Goal: Navigation & Orientation: Find specific page/section

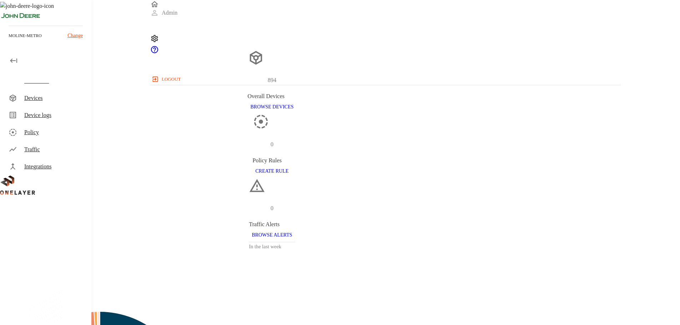
click at [29, 99] on div "Devices" at bounding box center [54, 98] width 61 height 9
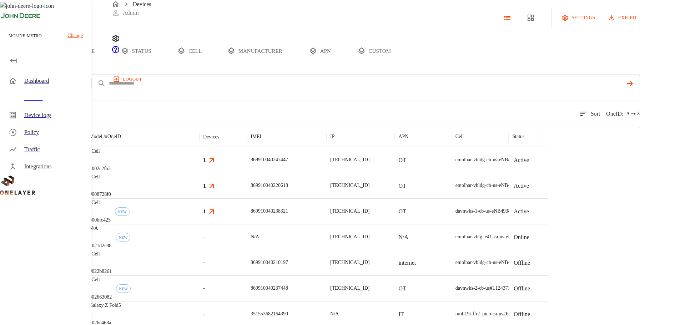
click at [402, 66] on button "custom" at bounding box center [374, 51] width 55 height 30
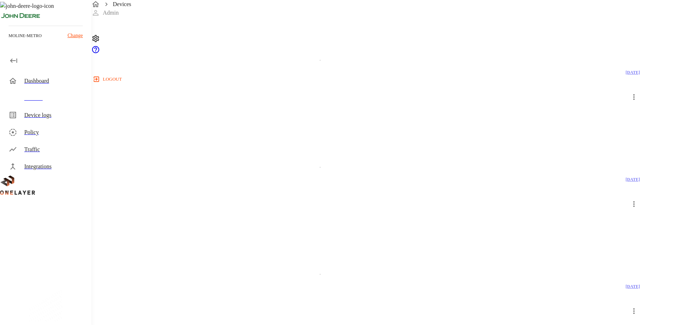
scroll to position [1179, 0]
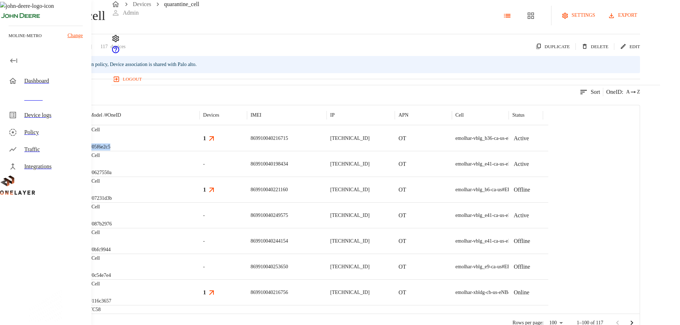
drag, startPoint x: 222, startPoint y: 179, endPoint x: 200, endPoint y: 180, distance: 22.5
click at [200, 151] on div "eCell #05f6e2c5" at bounding box center [143, 138] width 114 height 26
copy p "#05f6e2c5"
drag, startPoint x: 223, startPoint y: 172, endPoint x: 198, endPoint y: 175, distance: 24.8
click at [198, 151] on div "eCell #05f6e2c5" at bounding box center [143, 138] width 114 height 26
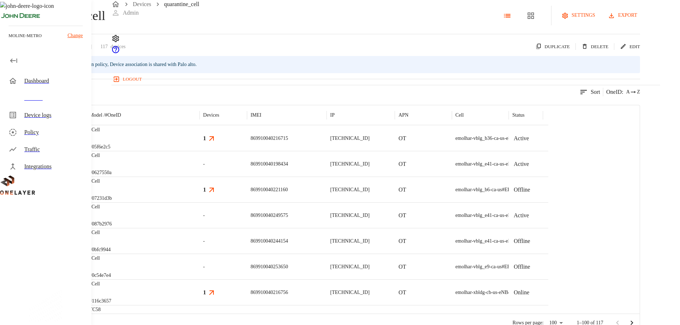
click at [314, 96] on div "117 results match your criteria. Sort OneID : A Z" at bounding box center [320, 87] width 640 height 17
click at [65, 119] on div "Device logs" at bounding box center [54, 115] width 61 height 9
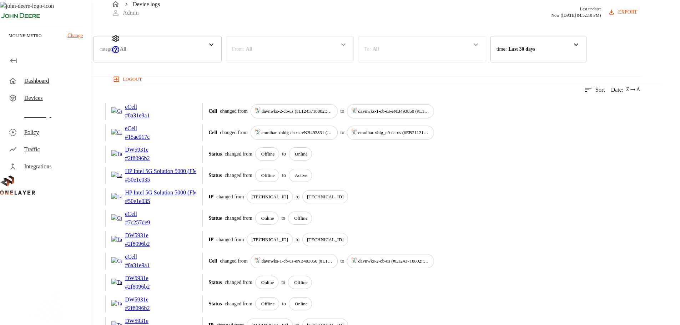
click at [50, 97] on div "Devices" at bounding box center [54, 98] width 61 height 9
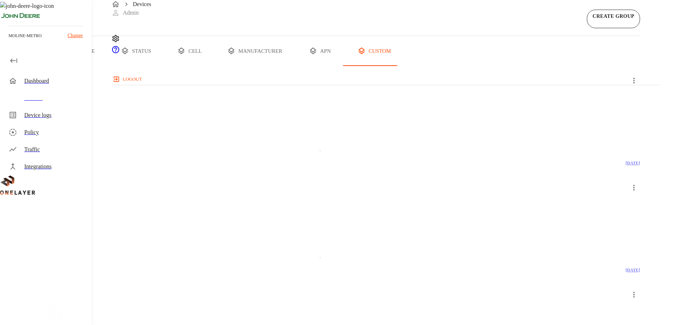
click at [56, 66] on button "all devices" at bounding box center [28, 51] width 56 height 30
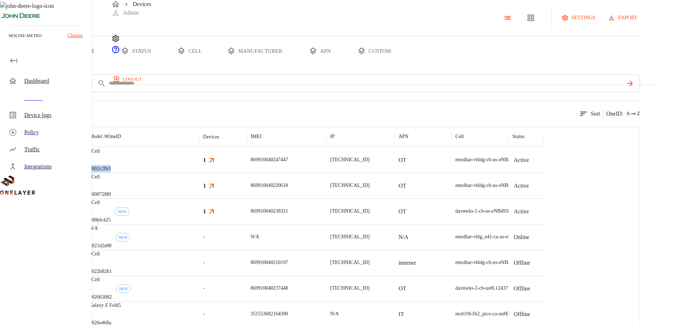
drag, startPoint x: 226, startPoint y: 192, endPoint x: 198, endPoint y: 194, distance: 28.6
click at [198, 173] on div "eCell #002c2fb3" at bounding box center [143, 160] width 114 height 26
drag, startPoint x: 217, startPoint y: 186, endPoint x: 198, endPoint y: 187, distance: 18.9
click at [198, 173] on div "eCell #002c2fb3" at bounding box center [143, 160] width 114 height 26
drag, startPoint x: 225, startPoint y: 194, endPoint x: 200, endPoint y: 195, distance: 24.6
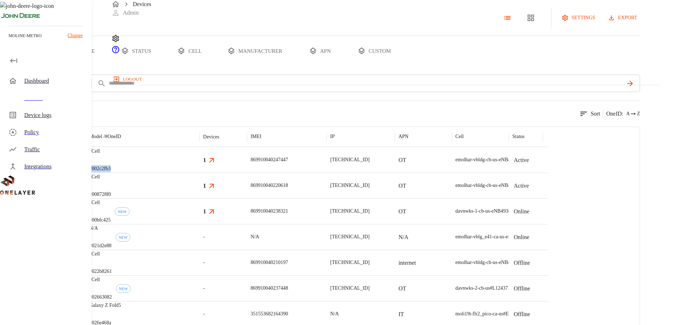
click at [200, 173] on div "eCell #002c2fb3" at bounding box center [143, 160] width 114 height 26
drag, startPoint x: 201, startPoint y: 187, endPoint x: 215, endPoint y: 188, distance: 13.9
click at [200, 173] on div "eCell #002c2fb3" at bounding box center [143, 160] width 114 height 26
click at [259, 150] on div "Type Manufacturer Model / # OneID Devices IMEI IP APN Cell Status eCell #002c2f…" at bounding box center [320, 241] width 640 height 228
click at [53, 139] on div "Policy" at bounding box center [47, 132] width 89 height 17
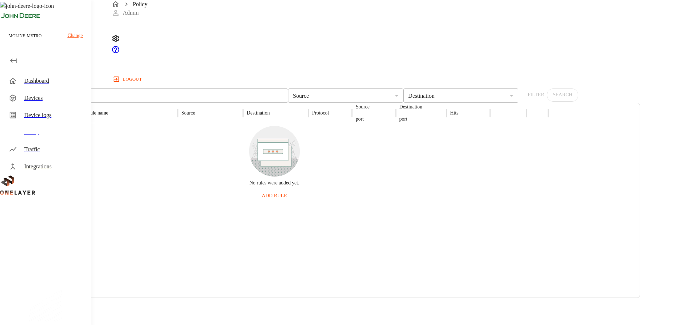
click at [62, 151] on div "Traffic" at bounding box center [54, 149] width 61 height 9
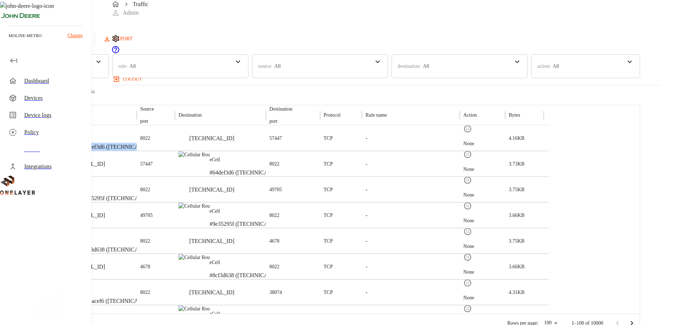
drag, startPoint x: 224, startPoint y: 141, endPoint x: 181, endPoint y: 133, distance: 43.6
click at [136, 143] on div "eCell #64def3d6 ([TECHNICAL_ID])" at bounding box center [91, 138] width 91 height 26
drag, startPoint x: 187, startPoint y: 131, endPoint x: 170, endPoint y: 132, distance: 16.8
click at [155, 132] on div "eCell #64def3d6 ([TECHNICAL_ID])" at bounding box center [102, 139] width 106 height 26
click at [62, 209] on icon at bounding box center [45, 260] width 91 height 124
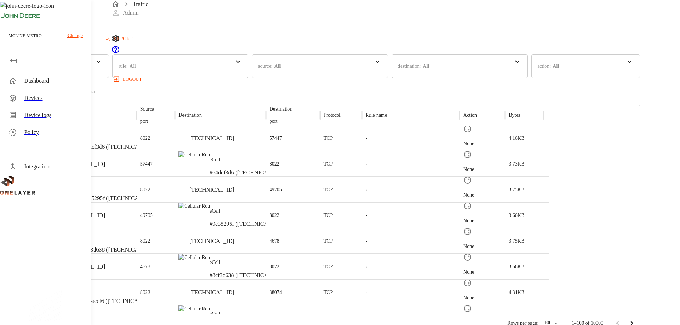
click at [51, 85] on div "Dashboard" at bounding box center [54, 81] width 61 height 9
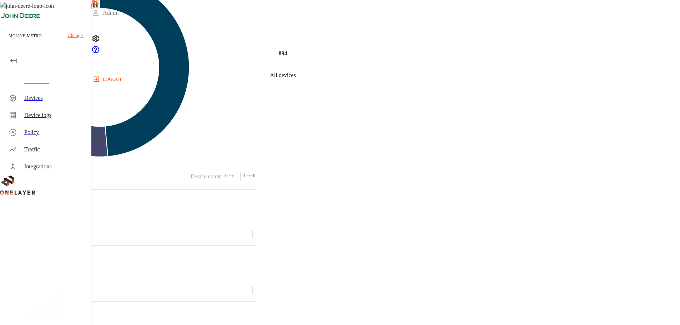
scroll to position [341, 0]
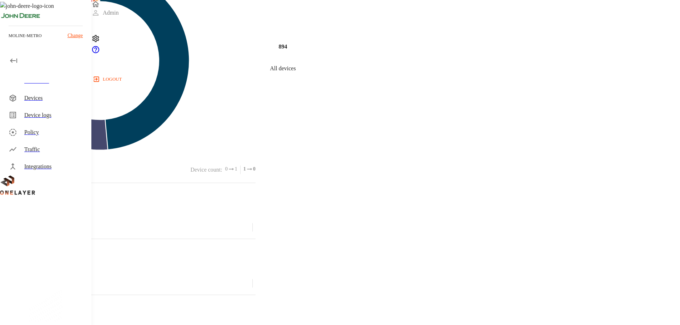
drag, startPoint x: 286, startPoint y: 190, endPoint x: 259, endPoint y: 190, distance: 26.4
drag, startPoint x: 260, startPoint y: 182, endPoint x: 284, endPoint y: 182, distance: 24.6
click at [116, 184] on div "Dashboard 894 Overall Devices BROWSE DEVICES 0 Policy Rules CREATE RULE 0 Traff…" at bounding box center [340, 311] width 680 height 1288
